Goal: Use online tool/utility: Utilize a website feature to perform a specific function

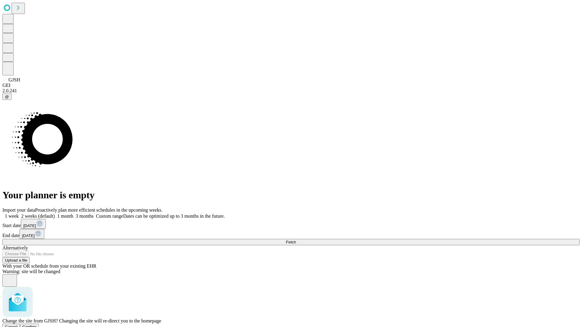
click at [37, 325] on span "Confirm" at bounding box center [29, 327] width 14 height 5
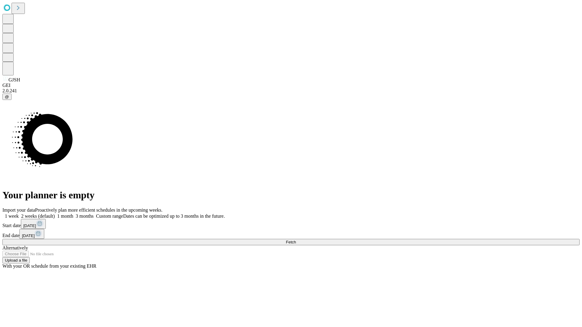
click at [55, 214] on label "2 weeks (default)" at bounding box center [37, 216] width 36 height 5
click at [296, 240] on span "Fetch" at bounding box center [291, 242] width 10 height 5
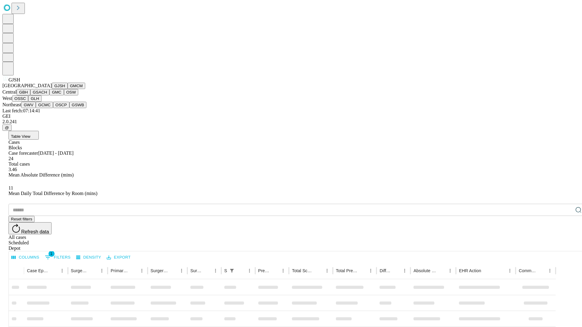
click at [68, 89] on button "GMCM" at bounding box center [77, 86] width 18 height 6
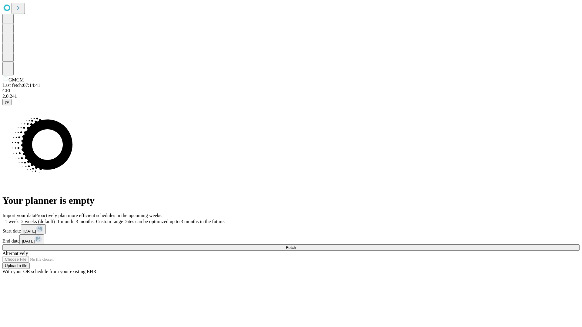
click at [55, 219] on label "2 weeks (default)" at bounding box center [37, 221] width 36 height 5
click at [296, 245] on span "Fetch" at bounding box center [291, 247] width 10 height 5
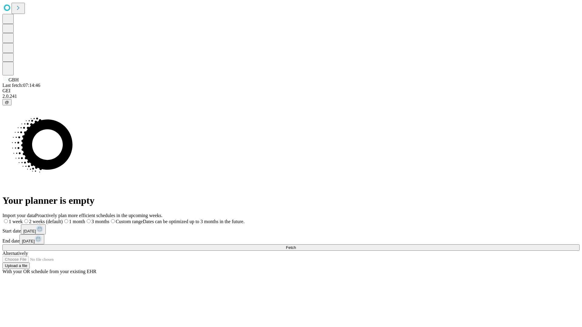
click at [63, 219] on label "2 weeks (default)" at bounding box center [43, 221] width 40 height 5
click at [296, 245] on span "Fetch" at bounding box center [291, 247] width 10 height 5
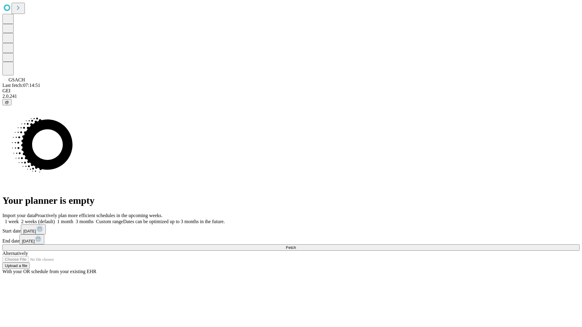
click at [296, 245] on span "Fetch" at bounding box center [291, 247] width 10 height 5
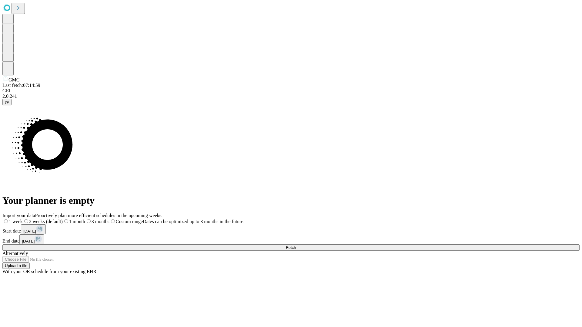
click at [63, 219] on label "2 weeks (default)" at bounding box center [43, 221] width 40 height 5
click at [296, 245] on span "Fetch" at bounding box center [291, 247] width 10 height 5
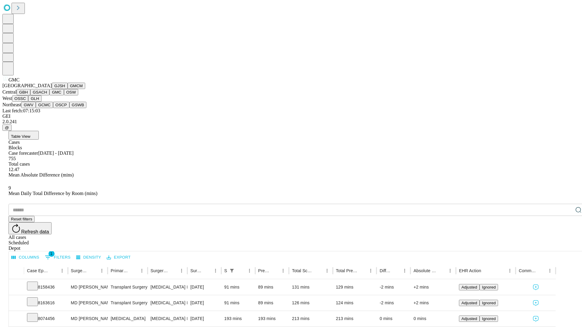
click at [64, 95] on button "OSW" at bounding box center [71, 92] width 15 height 6
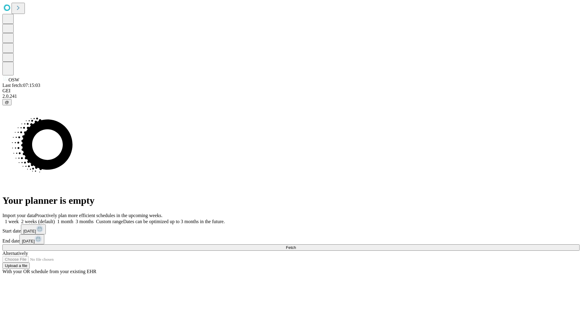
click at [55, 219] on label "2 weeks (default)" at bounding box center [37, 221] width 36 height 5
click at [296, 245] on span "Fetch" at bounding box center [291, 247] width 10 height 5
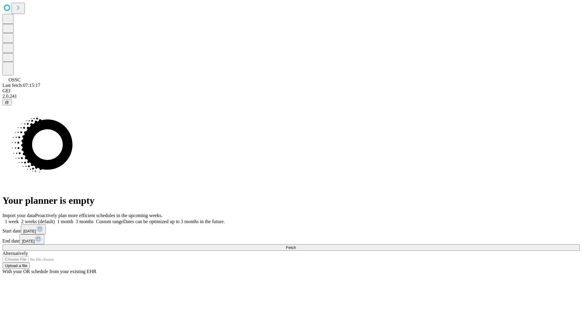
click at [55, 219] on label "2 weeks (default)" at bounding box center [37, 221] width 36 height 5
click at [296, 245] on span "Fetch" at bounding box center [291, 247] width 10 height 5
click at [55, 219] on label "2 weeks (default)" at bounding box center [37, 221] width 36 height 5
click at [296, 245] on span "Fetch" at bounding box center [291, 247] width 10 height 5
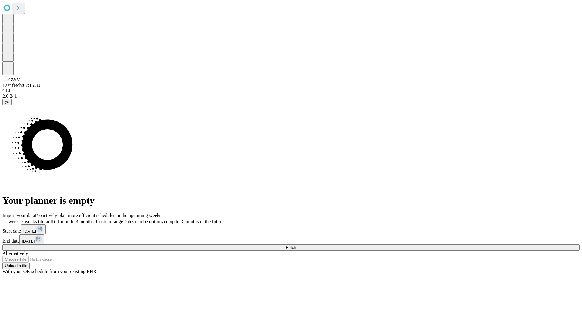
click at [55, 219] on label "2 weeks (default)" at bounding box center [37, 221] width 36 height 5
click at [296, 245] on span "Fetch" at bounding box center [291, 247] width 10 height 5
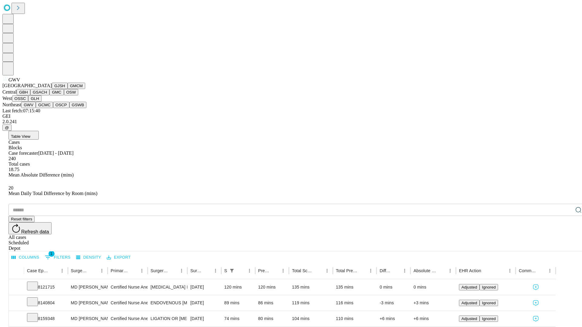
click at [47, 108] on button "GCMC" at bounding box center [44, 105] width 17 height 6
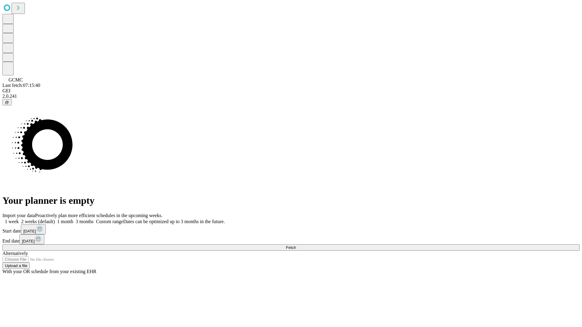
click at [55, 219] on label "2 weeks (default)" at bounding box center [37, 221] width 36 height 5
click at [296, 245] on span "Fetch" at bounding box center [291, 247] width 10 height 5
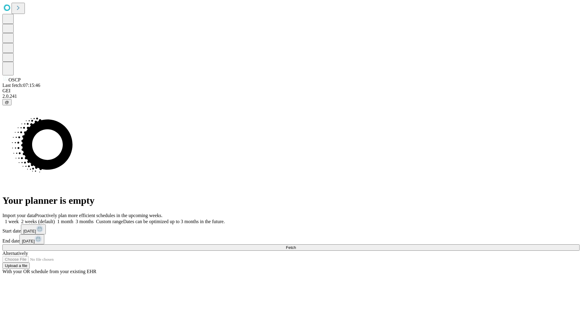
click at [55, 219] on label "2 weeks (default)" at bounding box center [37, 221] width 36 height 5
click at [296, 245] on span "Fetch" at bounding box center [291, 247] width 10 height 5
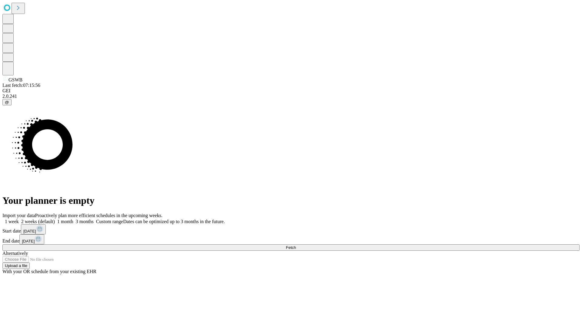
click at [55, 219] on label "2 weeks (default)" at bounding box center [37, 221] width 36 height 5
click at [296, 245] on span "Fetch" at bounding box center [291, 247] width 10 height 5
